Goal: Contribute content: Contribute content

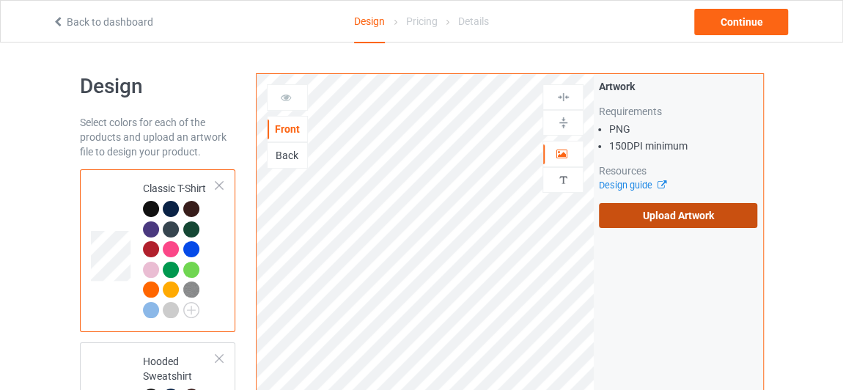
click at [612, 203] on label "Upload Artwork" at bounding box center [678, 215] width 158 height 25
click at [0, 0] on input "Upload Artwork" at bounding box center [0, 0] width 0 height 0
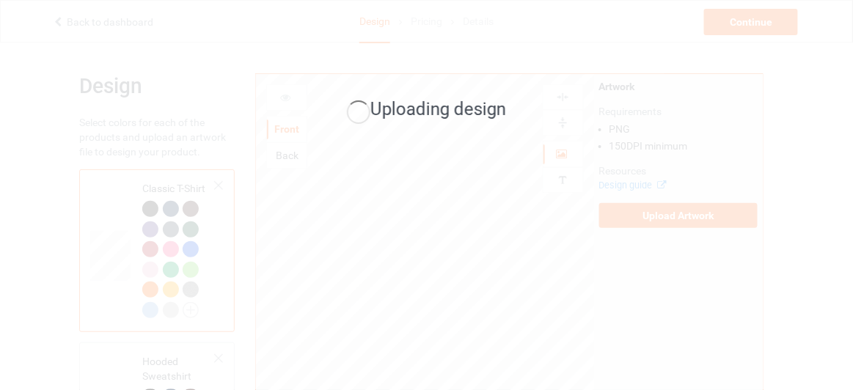
click at [604, 279] on div "Uploading design" at bounding box center [426, 195] width 853 height 390
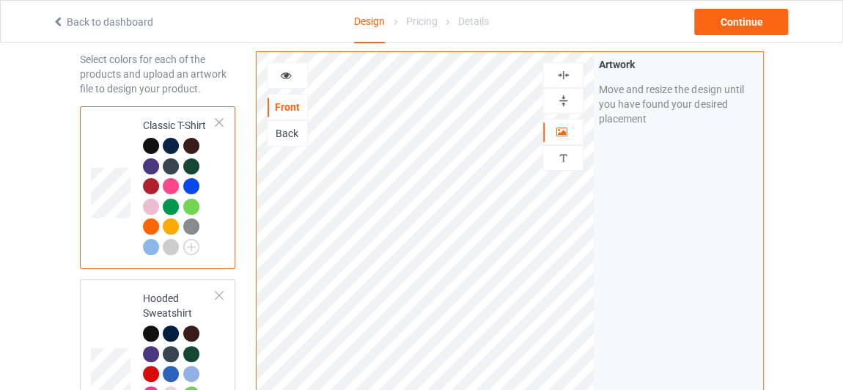
scroll to position [66, 0]
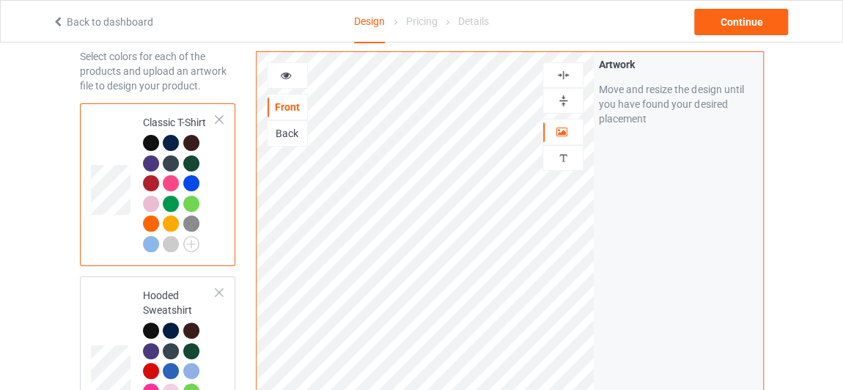
click at [169, 142] on div at bounding box center [171, 143] width 16 height 16
click at [172, 239] on div at bounding box center [171, 244] width 16 height 16
click at [154, 136] on div at bounding box center [151, 143] width 16 height 16
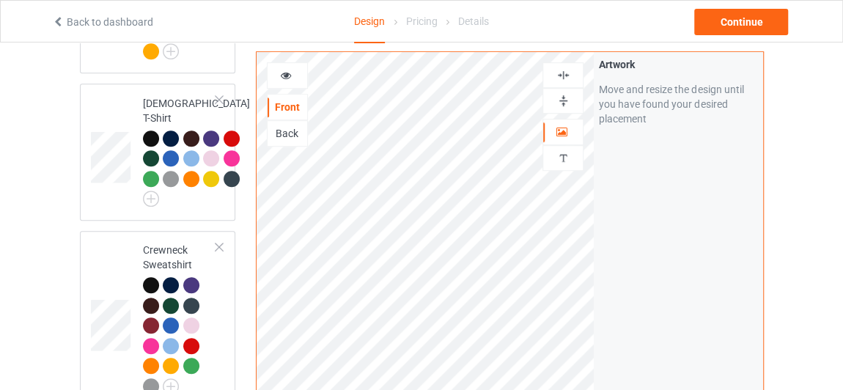
scroll to position [426, 0]
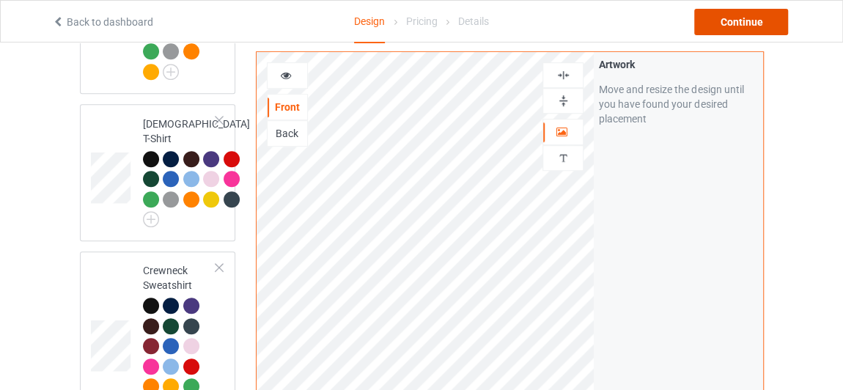
click at [719, 10] on div "Continue" at bounding box center [742, 22] width 94 height 26
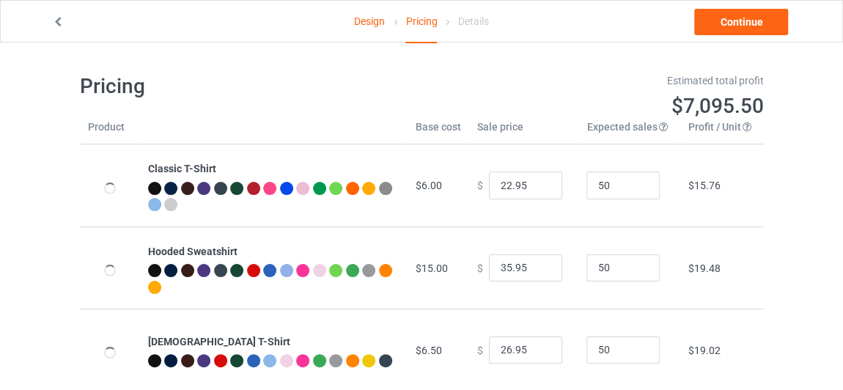
type input "26.95"
type input "46.95"
type input "39.95"
type input "32.95"
type input "30.95"
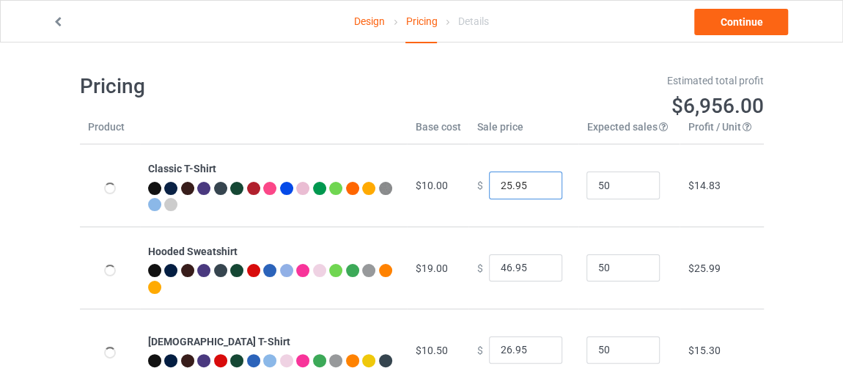
click at [540, 190] on input "25.95" at bounding box center [525, 186] width 73 height 28
click at [540, 190] on input "24.95" at bounding box center [525, 186] width 73 height 28
click at [540, 190] on input "23.95" at bounding box center [525, 186] width 73 height 28
click at [540, 190] on input "22.95" at bounding box center [525, 186] width 73 height 28
click at [540, 190] on input "21.95" at bounding box center [525, 186] width 73 height 28
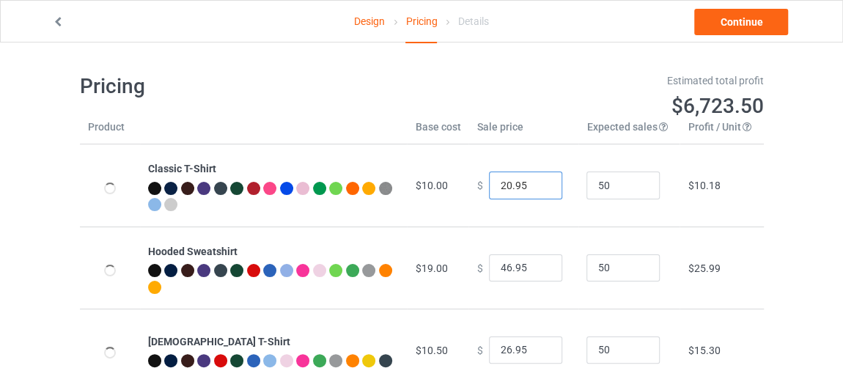
click at [540, 190] on input "20.95" at bounding box center [525, 186] width 73 height 28
click at [540, 190] on input "19.95" at bounding box center [525, 186] width 73 height 28
type input "18.95"
click at [540, 190] on input "18.95" at bounding box center [525, 186] width 73 height 28
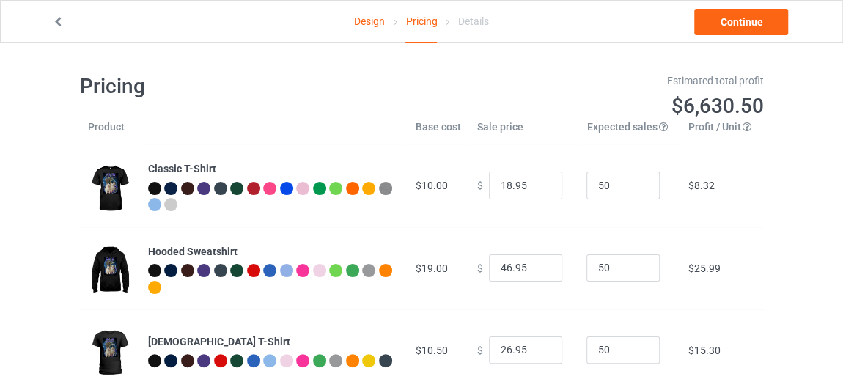
click at [366, 19] on link "Design" at bounding box center [369, 21] width 31 height 41
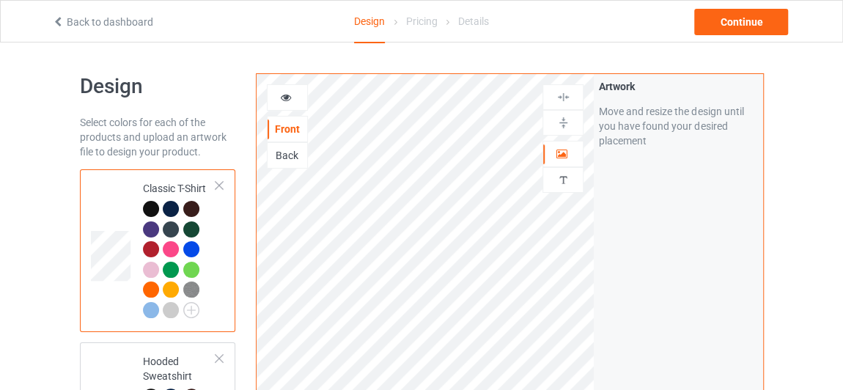
click at [285, 158] on div "Back" at bounding box center [288, 155] width 40 height 15
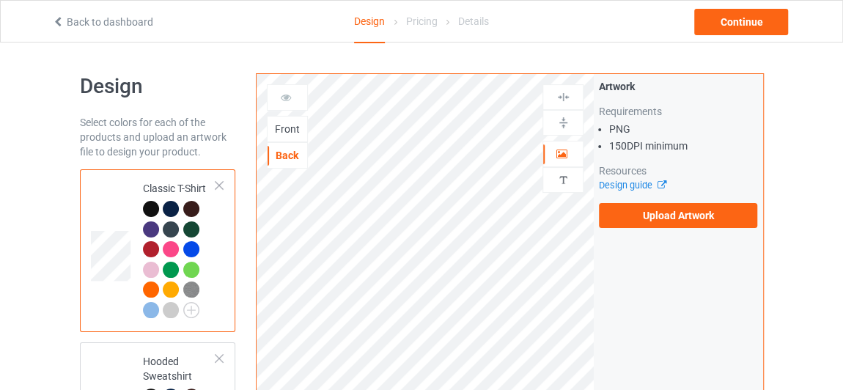
click at [296, 122] on div "Front" at bounding box center [288, 129] width 40 height 15
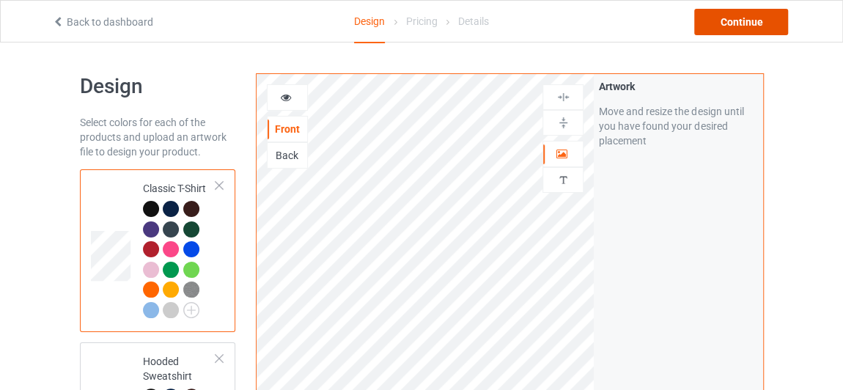
click at [744, 16] on div "Continue" at bounding box center [742, 22] width 94 height 26
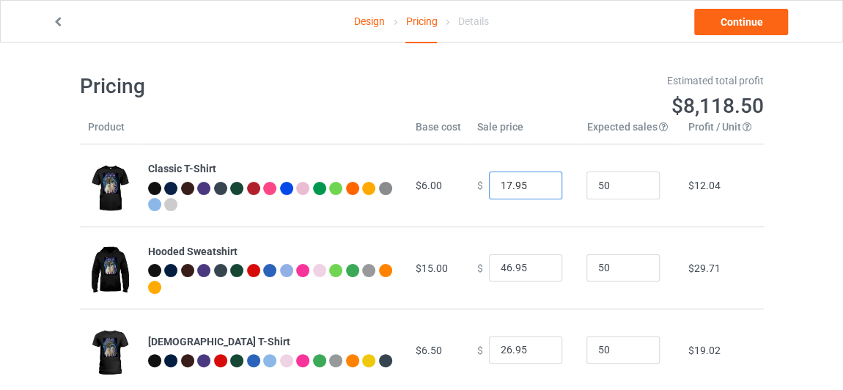
click at [536, 191] on input "17.95" at bounding box center [525, 186] width 73 height 28
type input "16.95"
click at [536, 191] on input "16.95" at bounding box center [525, 186] width 73 height 28
click at [535, 272] on input "45.95" at bounding box center [525, 268] width 73 height 28
click at [535, 272] on input "44.95" at bounding box center [525, 268] width 73 height 28
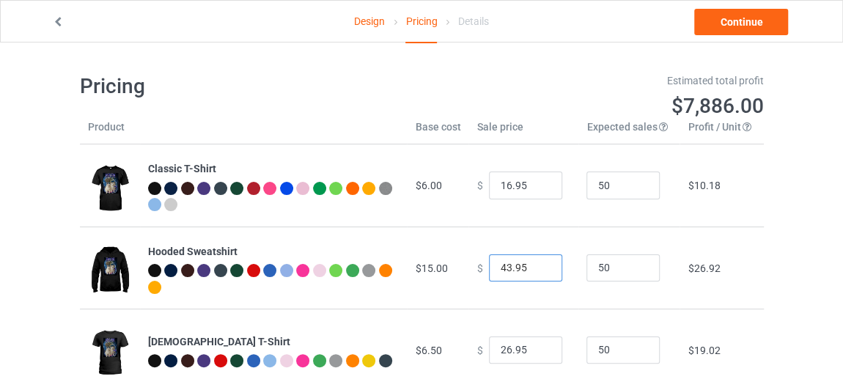
click at [535, 272] on input "43.95" at bounding box center [525, 268] width 73 height 28
click at [535, 272] on input "42.95" at bounding box center [525, 268] width 73 height 28
click at [535, 272] on input "41.95" at bounding box center [525, 268] width 73 height 28
click at [535, 272] on input "40.95" at bounding box center [525, 268] width 73 height 28
click at [535, 272] on input "39.95" at bounding box center [525, 268] width 73 height 28
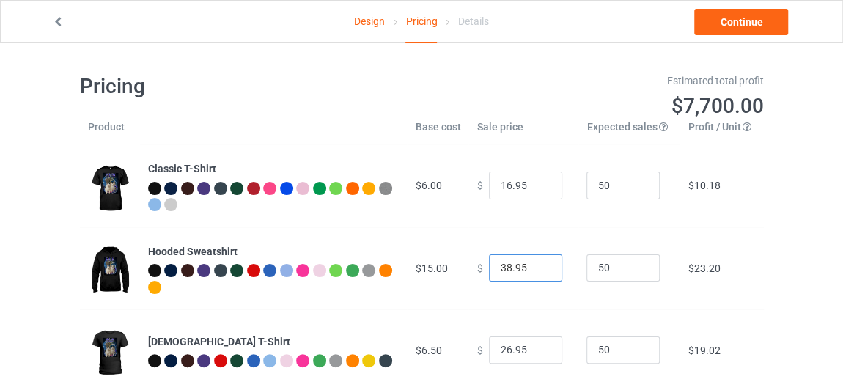
click at [535, 272] on input "38.95" at bounding box center [525, 268] width 73 height 28
click at [535, 272] on input "37.95" at bounding box center [525, 268] width 73 height 28
click at [535, 272] on input "36.95" at bounding box center [525, 268] width 73 height 28
click at [535, 272] on input "35.95" at bounding box center [525, 268] width 73 height 28
click at [535, 272] on input "34.95" at bounding box center [525, 268] width 73 height 28
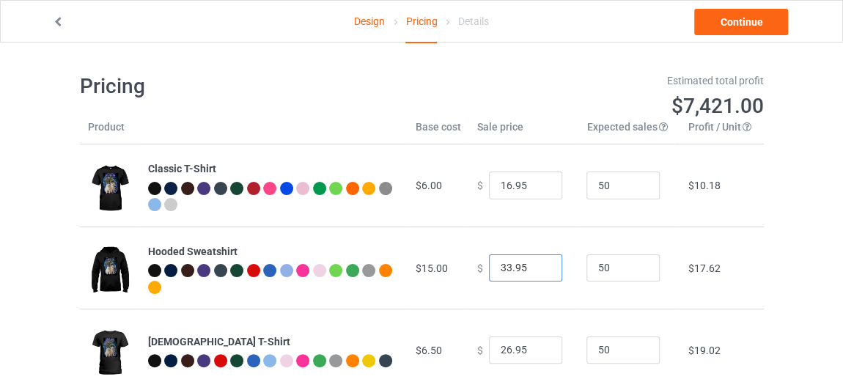
click at [535, 272] on input "33.95" at bounding box center [525, 268] width 73 height 28
click at [535, 272] on input "32.95" at bounding box center [525, 268] width 73 height 28
type input "31.95"
click at [535, 272] on input "31.95" at bounding box center [525, 268] width 73 height 28
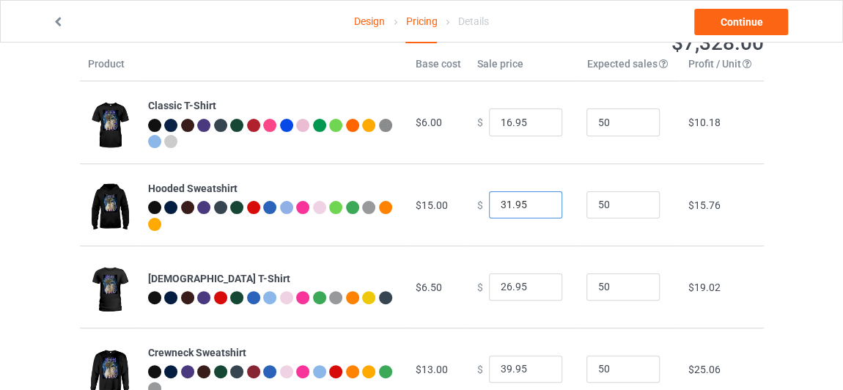
scroll to position [66, 0]
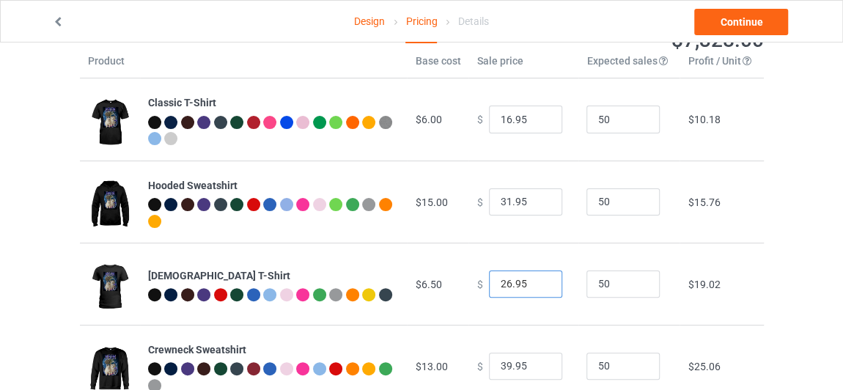
drag, startPoint x: 527, startPoint y: 285, endPoint x: 484, endPoint y: 283, distance: 42.6
click at [489, 283] on input "26.95" at bounding box center [525, 285] width 73 height 28
type input "0.00"
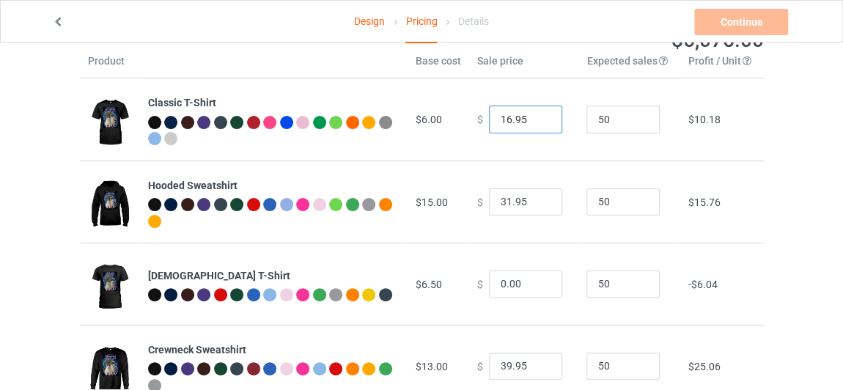
click at [510, 125] on input "16.95" at bounding box center [525, 120] width 73 height 28
paste input "0.00"
type input "0.00"
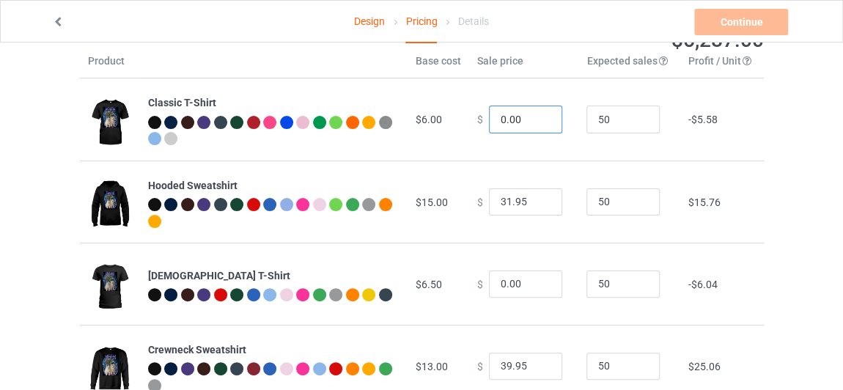
click at [523, 114] on input "0.00" at bounding box center [525, 120] width 73 height 28
drag, startPoint x: 516, startPoint y: 120, endPoint x: 442, endPoint y: 122, distance: 74.1
click at [442, 122] on tr "Classic T-Shirt $6.00 $ 0.00 50 -$5.58" at bounding box center [422, 119] width 684 height 82
click at [500, 115] on input "16.95" at bounding box center [525, 120] width 73 height 28
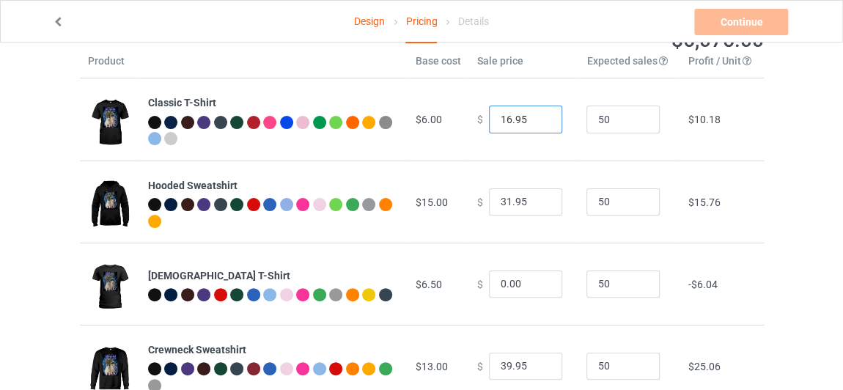
type input "16.95"
click at [498, 282] on input "0.00" at bounding box center [525, 285] width 73 height 28
paste input "16.95"
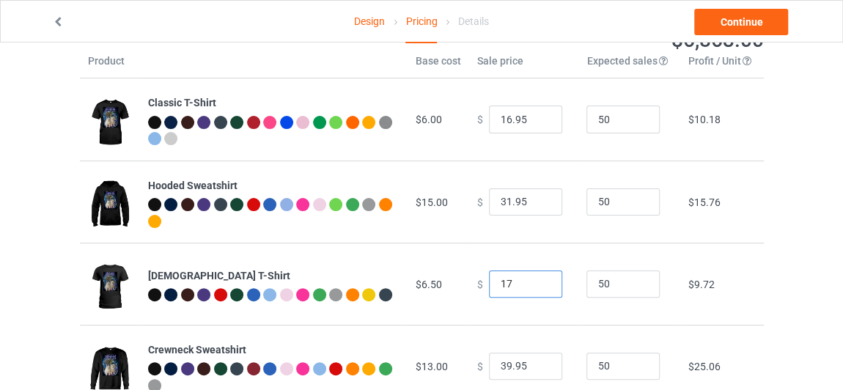
click at [543, 279] on input "17" at bounding box center [525, 285] width 73 height 28
click at [543, 279] on input "18" at bounding box center [525, 285] width 73 height 28
click at [543, 279] on input "19" at bounding box center [525, 285] width 73 height 28
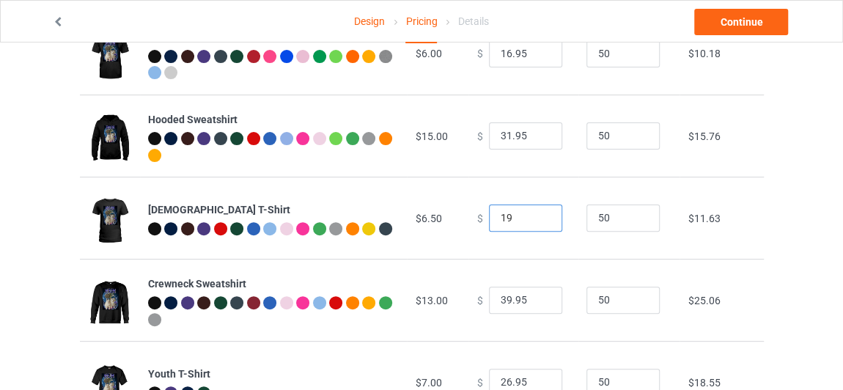
scroll to position [133, 0]
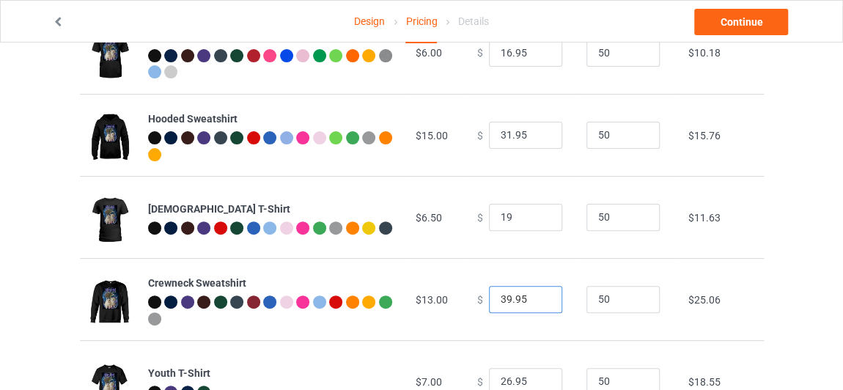
type input "19.00"
click at [538, 303] on input "38.95" at bounding box center [525, 300] width 73 height 28
click at [538, 303] on input "37.95" at bounding box center [525, 300] width 73 height 28
click at [538, 303] on input "36.95" at bounding box center [525, 300] width 73 height 28
click at [538, 303] on input "35.95" at bounding box center [525, 300] width 73 height 28
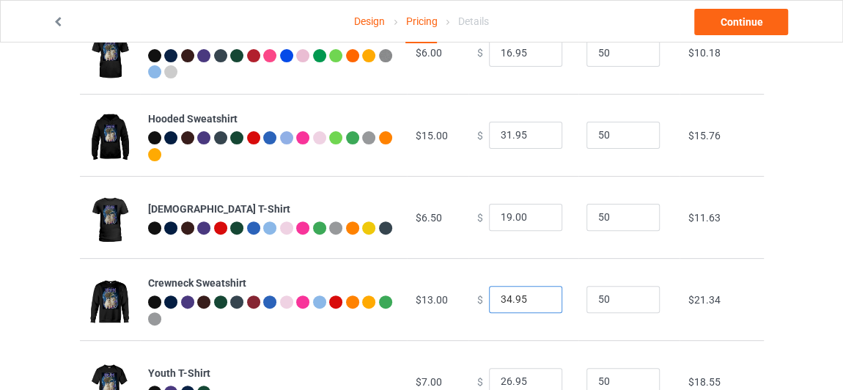
click at [538, 303] on input "34.95" at bounding box center [525, 300] width 73 height 28
click at [538, 303] on input "33.95" at bounding box center [525, 300] width 73 height 28
click at [538, 303] on input "32.95" at bounding box center [525, 300] width 73 height 28
click at [538, 303] on input "31.95" at bounding box center [525, 300] width 73 height 28
click at [538, 303] on input "30.95" at bounding box center [525, 300] width 73 height 28
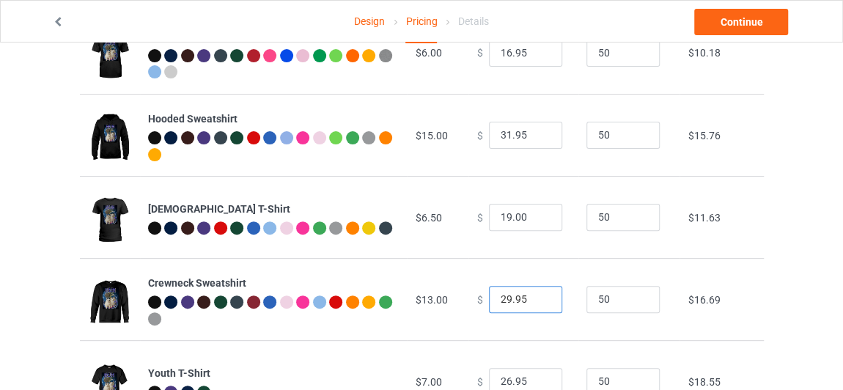
type input "29.95"
click at [538, 303] on input "29.95" at bounding box center [525, 300] width 73 height 28
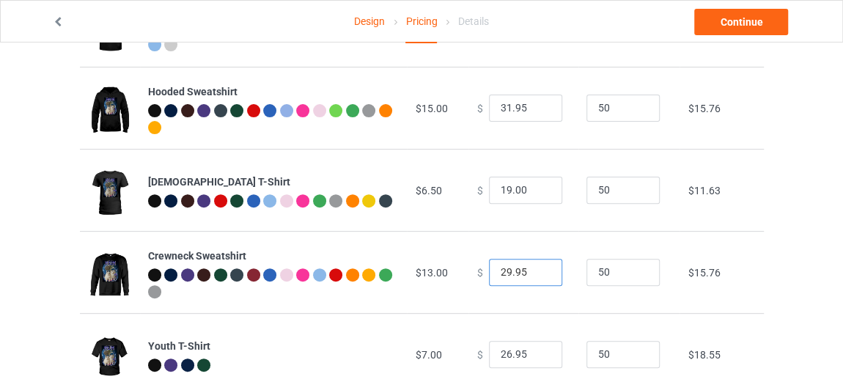
scroll to position [199, 0]
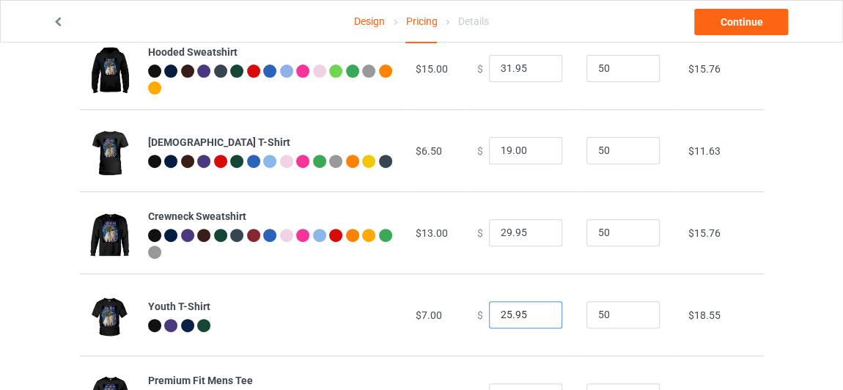
click at [540, 320] on input "25.95" at bounding box center [525, 315] width 73 height 28
click at [540, 320] on input "24.95" at bounding box center [525, 315] width 73 height 28
click at [540, 320] on input "23.95" at bounding box center [525, 315] width 73 height 28
click at [540, 320] on input "22.95" at bounding box center [525, 315] width 73 height 28
click at [540, 320] on input "21.95" at bounding box center [525, 315] width 73 height 28
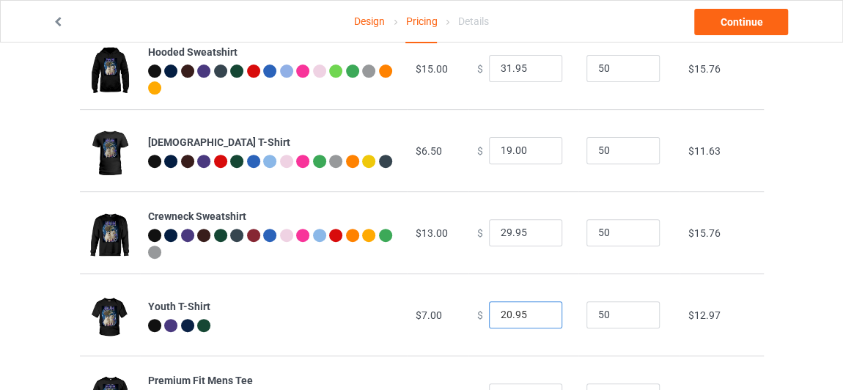
click at [540, 320] on input "20.95" at bounding box center [525, 315] width 73 height 28
click at [540, 320] on input "19.95" at bounding box center [525, 315] width 73 height 28
click at [540, 320] on input "18.95" at bounding box center [525, 315] width 73 height 28
type input "17.95"
click at [540, 320] on input "17.95" at bounding box center [525, 315] width 73 height 28
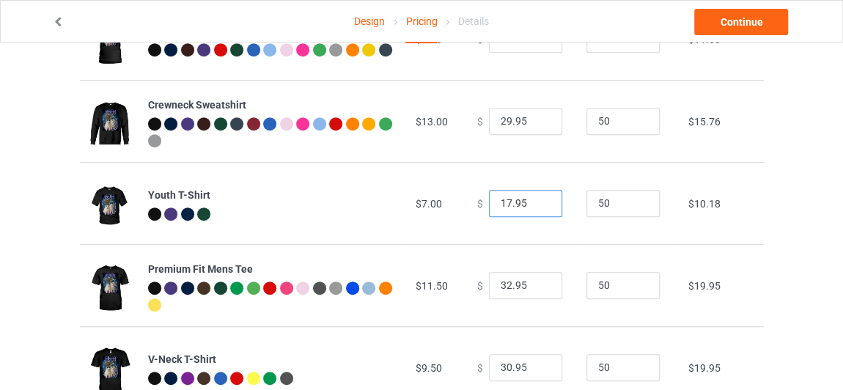
scroll to position [333, 0]
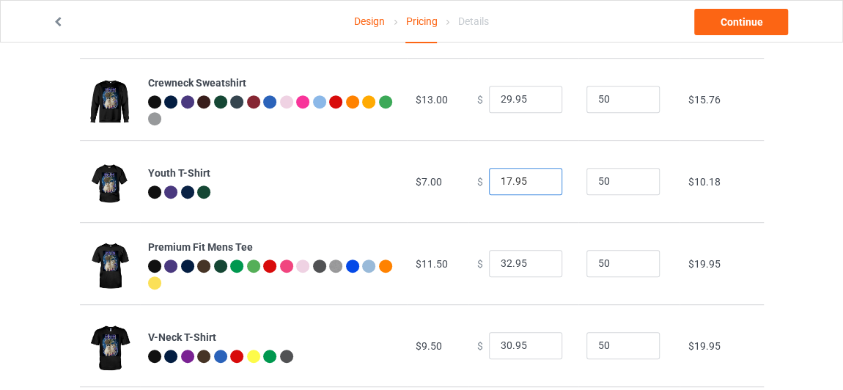
click at [503, 178] on input "17.95" at bounding box center [525, 182] width 73 height 28
click at [513, 260] on input "32.95" at bounding box center [525, 264] width 73 height 28
paste input "17"
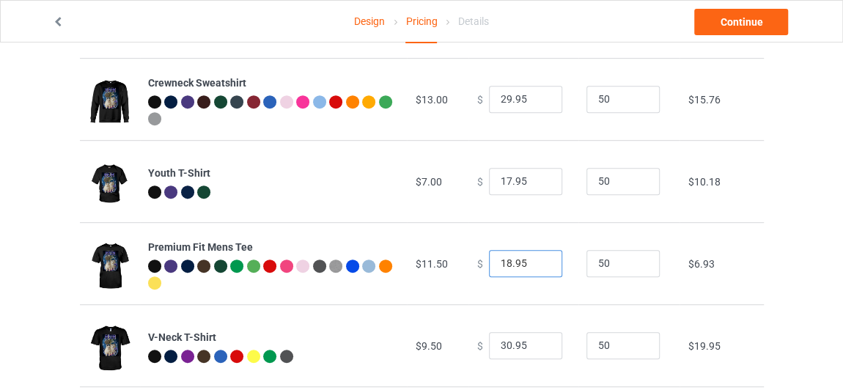
click at [538, 262] on input "18.95" at bounding box center [525, 264] width 73 height 28
click at [538, 262] on input "19.95" at bounding box center [525, 264] width 73 height 28
click at [538, 262] on input "20.95" at bounding box center [525, 264] width 73 height 28
click at [538, 262] on input "21.95" at bounding box center [525, 264] width 73 height 28
type input "22.95"
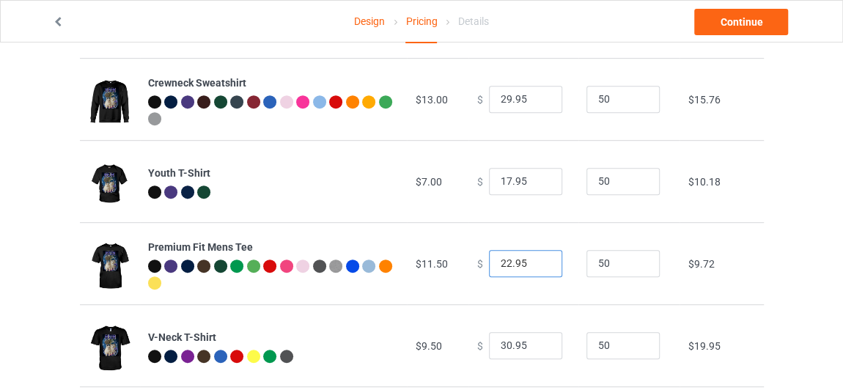
click at [538, 262] on input "22.95" at bounding box center [525, 264] width 73 height 28
click at [499, 344] on input "30.95" at bounding box center [525, 346] width 73 height 28
paste input "17"
click at [540, 340] on input "18.95" at bounding box center [525, 346] width 73 height 28
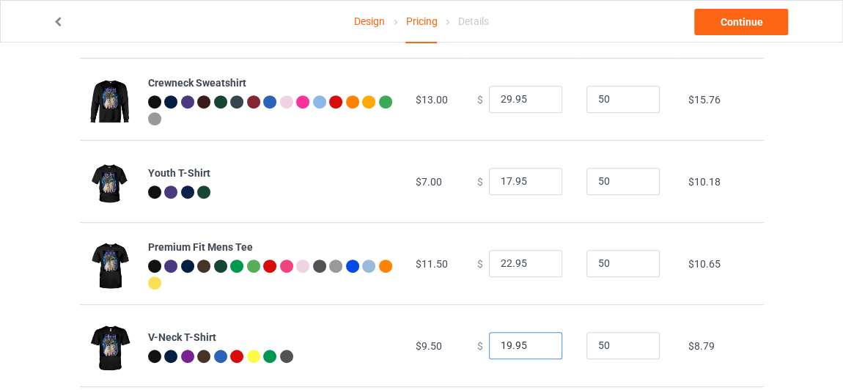
click at [540, 340] on input "19.95" at bounding box center [525, 346] width 73 height 28
click at [540, 340] on input "20.95" at bounding box center [525, 346] width 73 height 28
type input "21.95"
click at [540, 340] on input "21.95" at bounding box center [525, 346] width 73 height 28
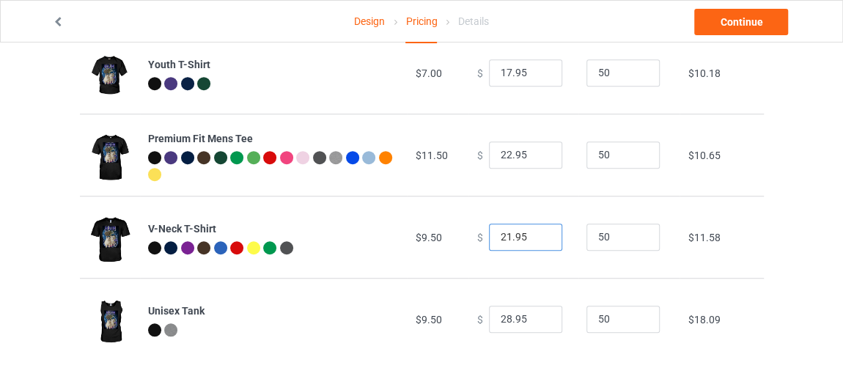
scroll to position [442, 0]
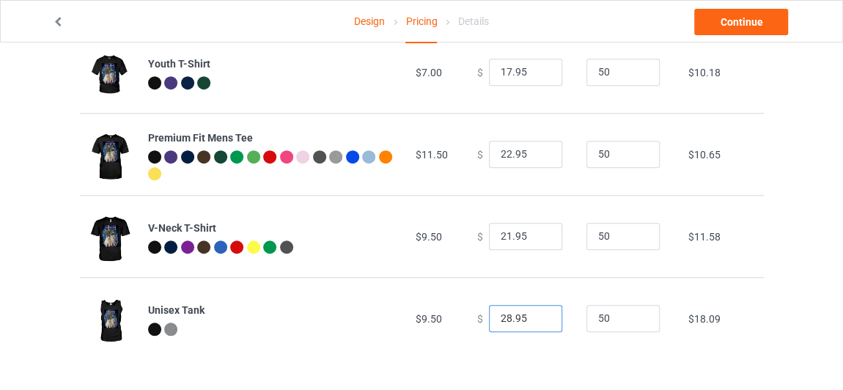
click at [512, 320] on input "28.95" at bounding box center [525, 319] width 73 height 28
paste input "17"
click at [534, 310] on input "17.95" at bounding box center [525, 319] width 73 height 28
click at [536, 312] on input "17.95" at bounding box center [525, 319] width 73 height 28
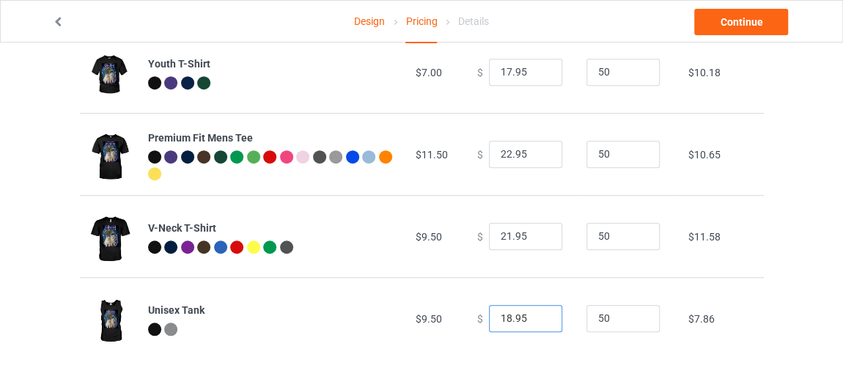
click at [540, 315] on input "18.95" at bounding box center [525, 319] width 73 height 28
click at [540, 315] on input "19.95" at bounding box center [525, 319] width 73 height 28
click at [540, 315] on input "20.95" at bounding box center [525, 319] width 73 height 28
type input "21.95"
click at [540, 315] on input "21.95" at bounding box center [525, 319] width 73 height 28
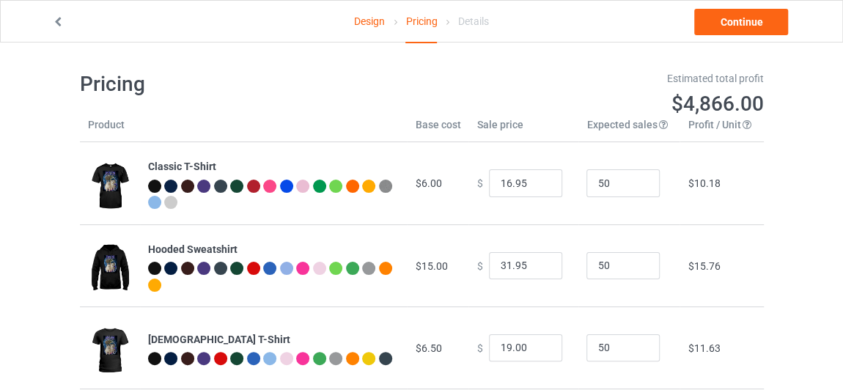
scroll to position [0, 0]
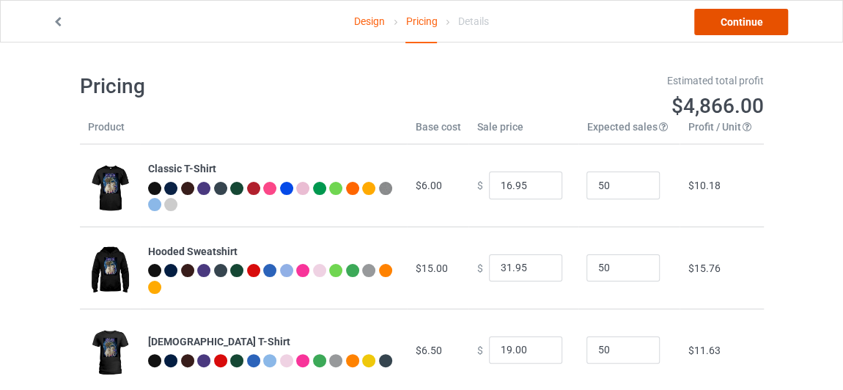
click at [730, 26] on link "Continue" at bounding box center [742, 22] width 94 height 26
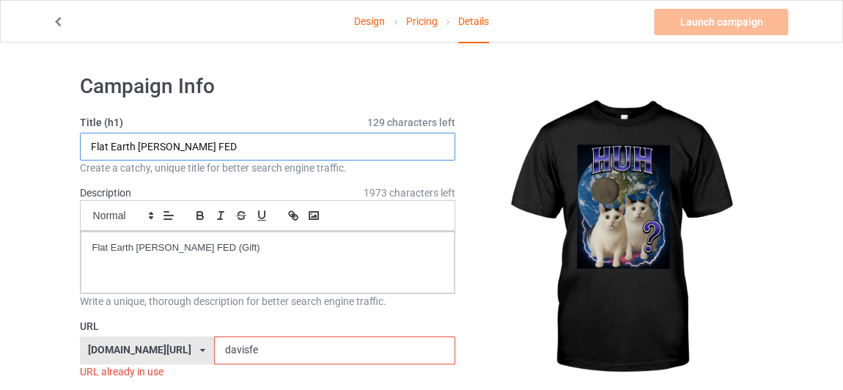
drag, startPoint x: 199, startPoint y: 147, endPoint x: 28, endPoint y: 147, distance: 171.6
click at [165, 144] on input "Funny Flat Earth shirt" at bounding box center [268, 147] width 376 height 28
click at [180, 147] on input "Funny Flat Earth shirt" at bounding box center [268, 147] width 376 height 28
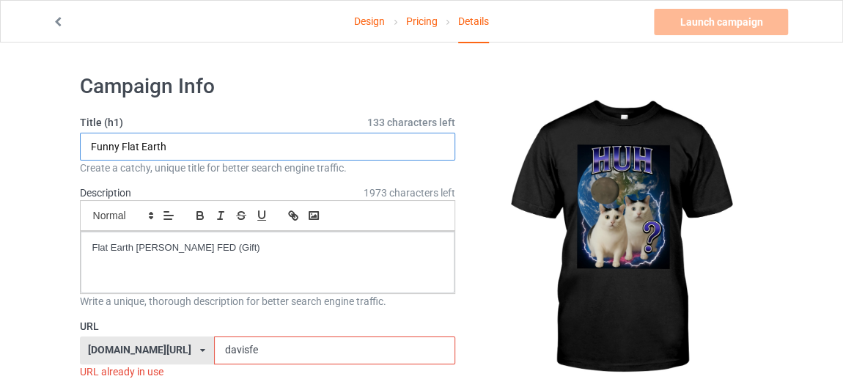
drag, startPoint x: 197, startPoint y: 148, endPoint x: 38, endPoint y: 148, distance: 159.1
type input "Funny Flat Earth"
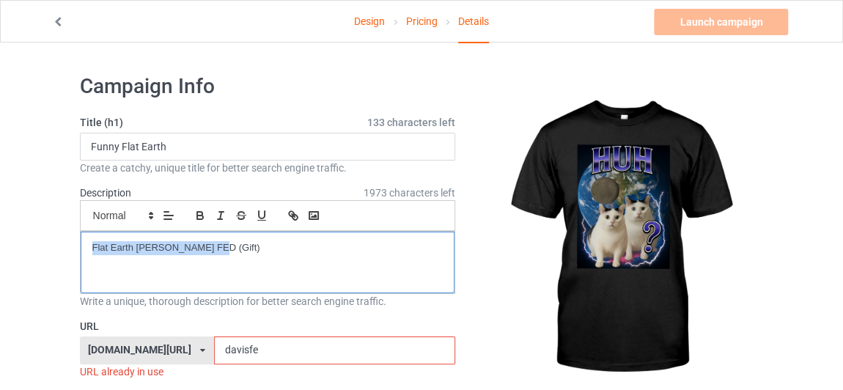
drag, startPoint x: 240, startPoint y: 248, endPoint x: 65, endPoint y: 248, distance: 174.5
click at [183, 249] on p "Flat Earth [PERSON_NAME] FED (Gift)" at bounding box center [267, 248] width 351 height 14
drag, startPoint x: 182, startPoint y: 234, endPoint x: 68, endPoint y: 246, distance: 114.4
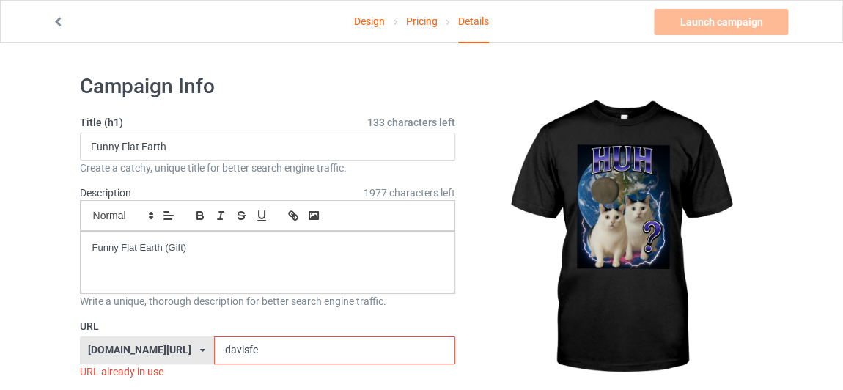
drag, startPoint x: 228, startPoint y: 345, endPoint x: 142, endPoint y: 345, distance: 86.5
click at [144, 348] on div "[DOMAIN_NAME][URL] [DOMAIN_NAME][URL] 587d0d41cee36fd012c64a69 davisfe" at bounding box center [268, 351] width 376 height 28
paste input "Funny Flat Earth"
click at [214, 351] on input "Funny Flat Earth" at bounding box center [334, 351] width 241 height 28
click at [215, 351] on input "Funny Flat Earth" at bounding box center [334, 351] width 241 height 28
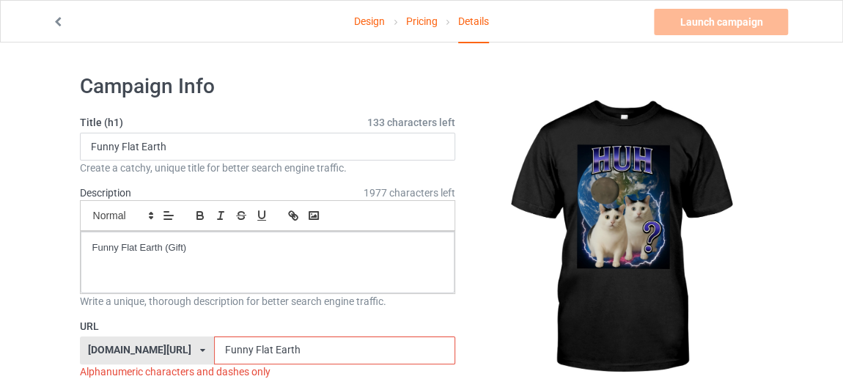
click at [214, 347] on input "Funny Flat Earth" at bounding box center [334, 351] width 241 height 28
click at [227, 351] on input "FunnyFlat Earth" at bounding box center [334, 351] width 241 height 28
click at [268, 347] on input "FunnyFlatEarth" at bounding box center [334, 351] width 241 height 28
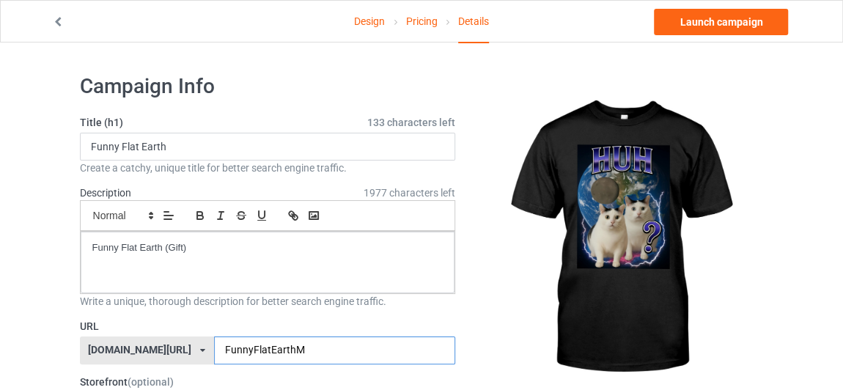
type input "FunnyFlatEarthM"
click at [221, 153] on input "Funny Flat Earth" at bounding box center [268, 147] width 376 height 28
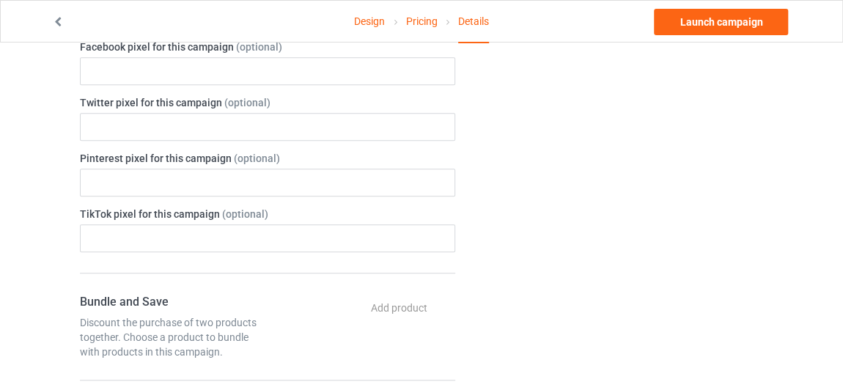
scroll to position [400, 0]
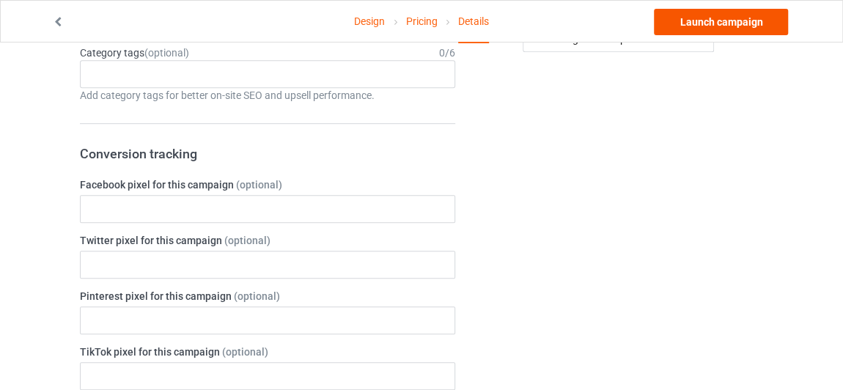
type input "Funny Flat Earth Meme"
click at [751, 10] on link "Launch campaign" at bounding box center [721, 22] width 134 height 26
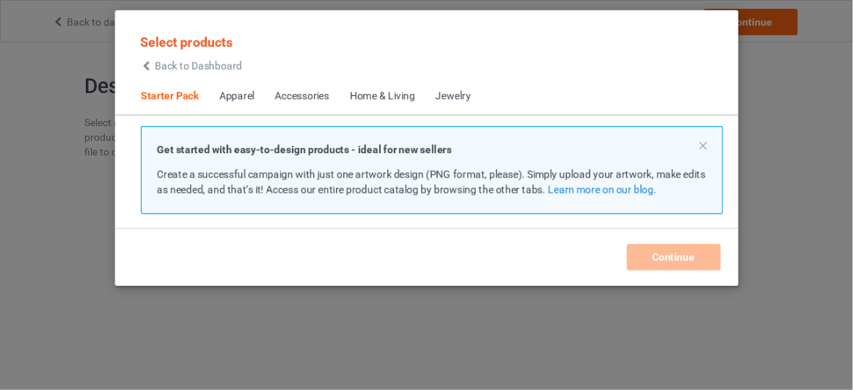
scroll to position [18, 0]
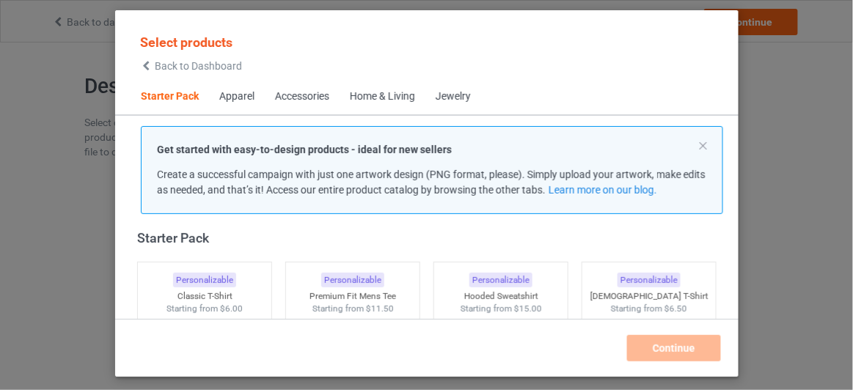
click at [221, 69] on span "Back to Dashboard" at bounding box center [198, 66] width 87 height 12
